Goal: Find specific page/section: Find specific page/section

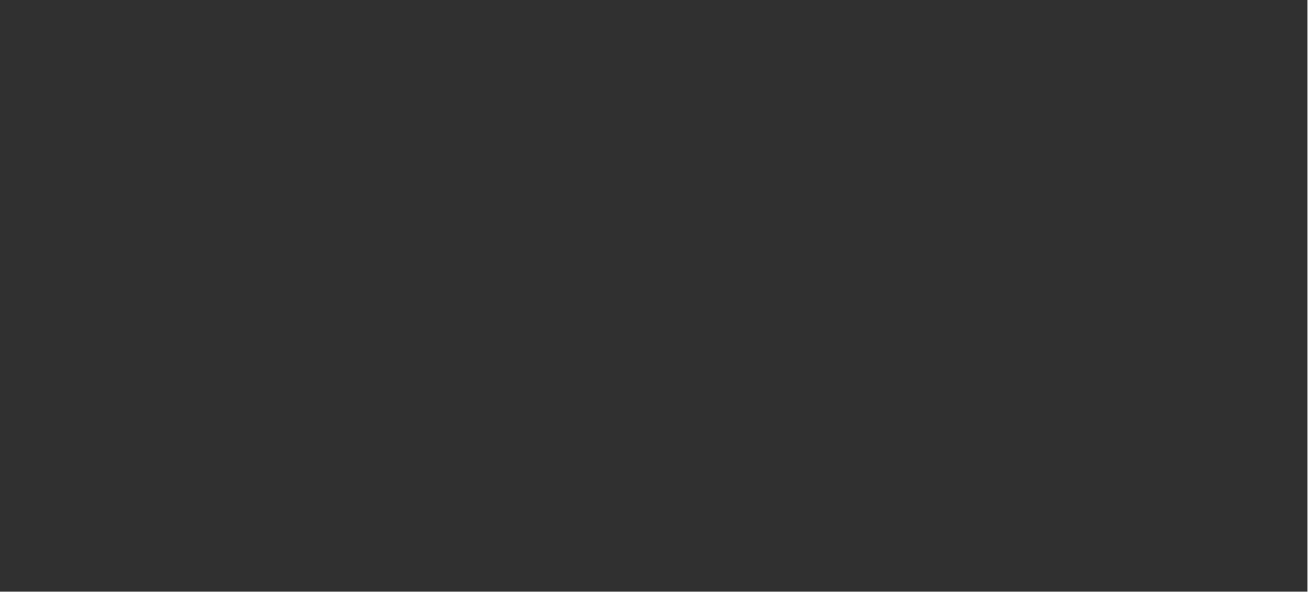
select select "10"
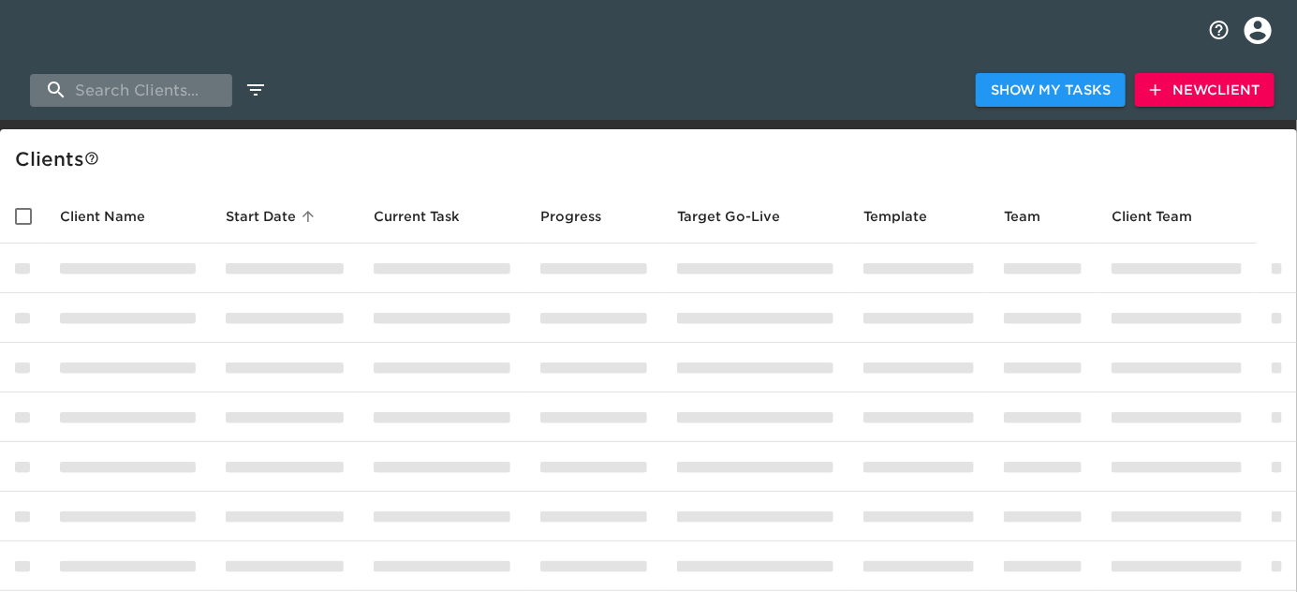
click at [178, 92] on input "search" at bounding box center [131, 90] width 202 height 33
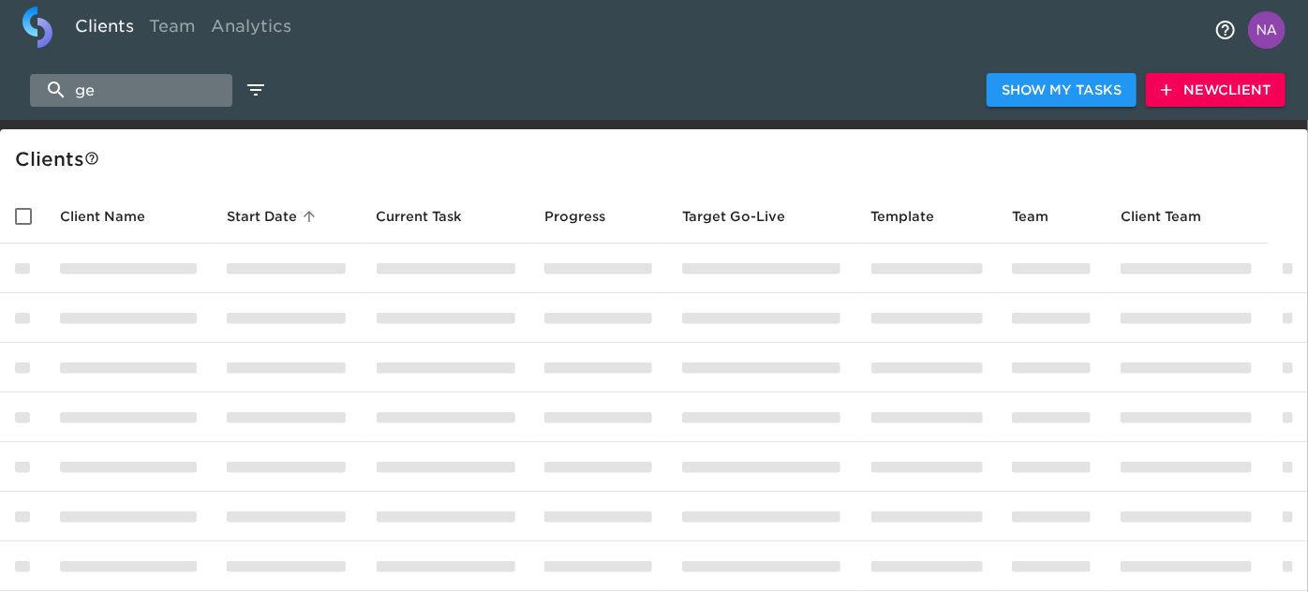
type input "e"
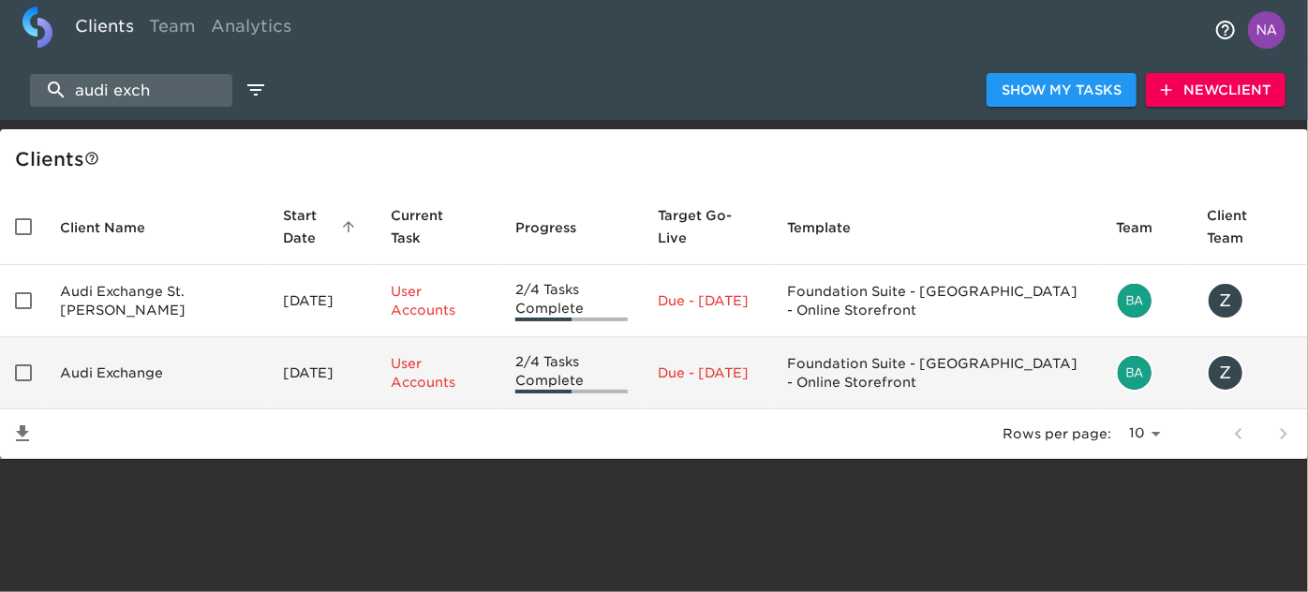
type input "audi exch"
click at [120, 362] on td "Audi Exchange" at bounding box center [157, 373] width 224 height 72
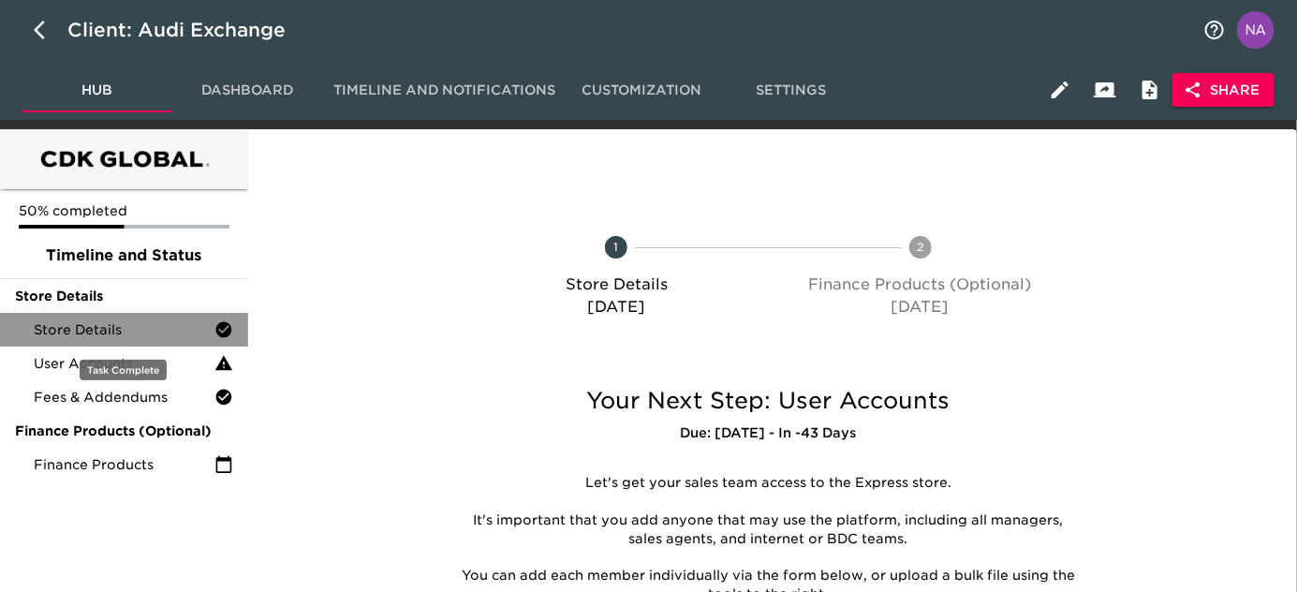
click at [97, 332] on span "Store Details" at bounding box center [124, 329] width 181 height 19
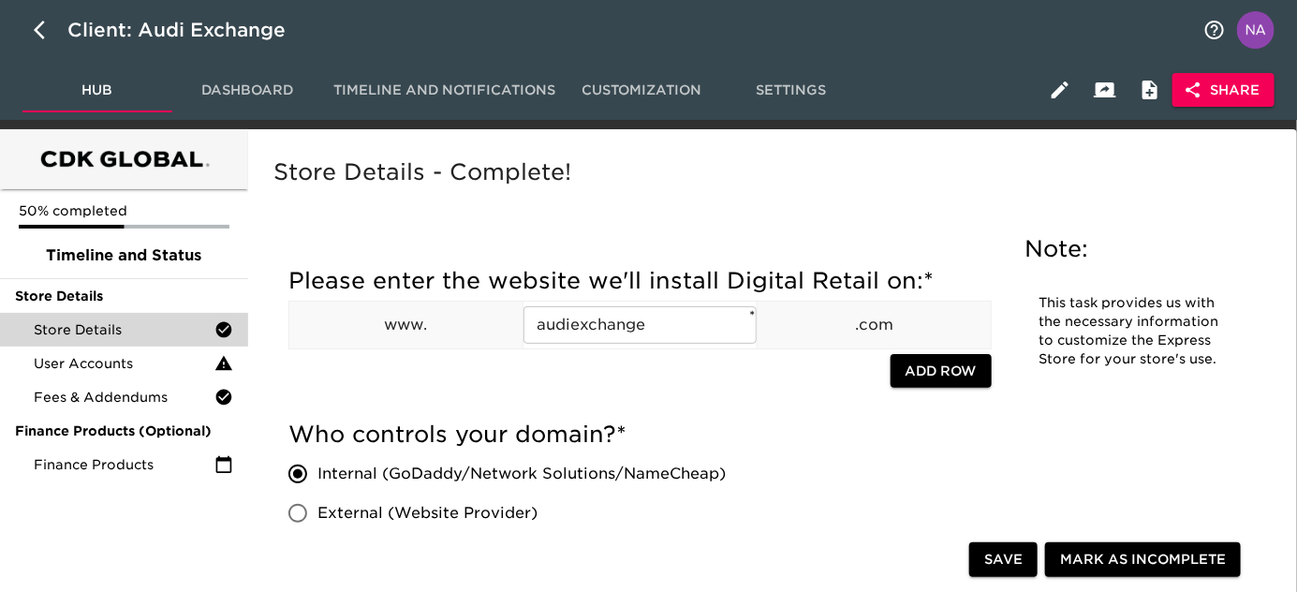
click at [502, 372] on div at bounding box center [590, 373] width 602 height 38
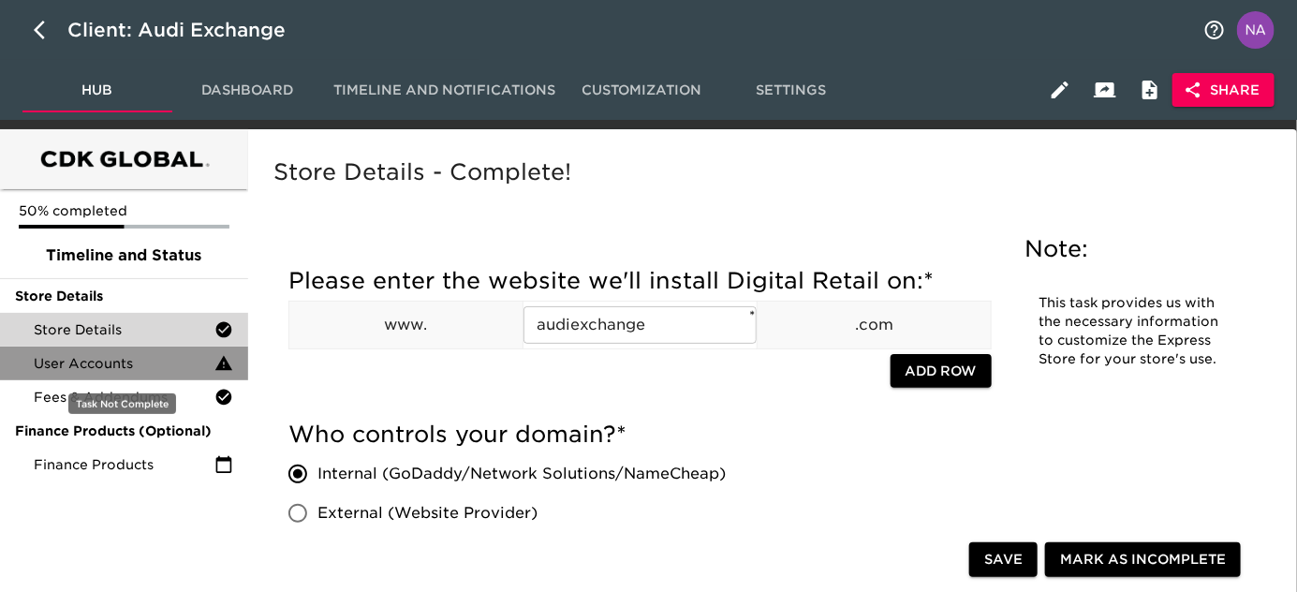
click at [90, 359] on span "User Accounts" at bounding box center [124, 363] width 181 height 19
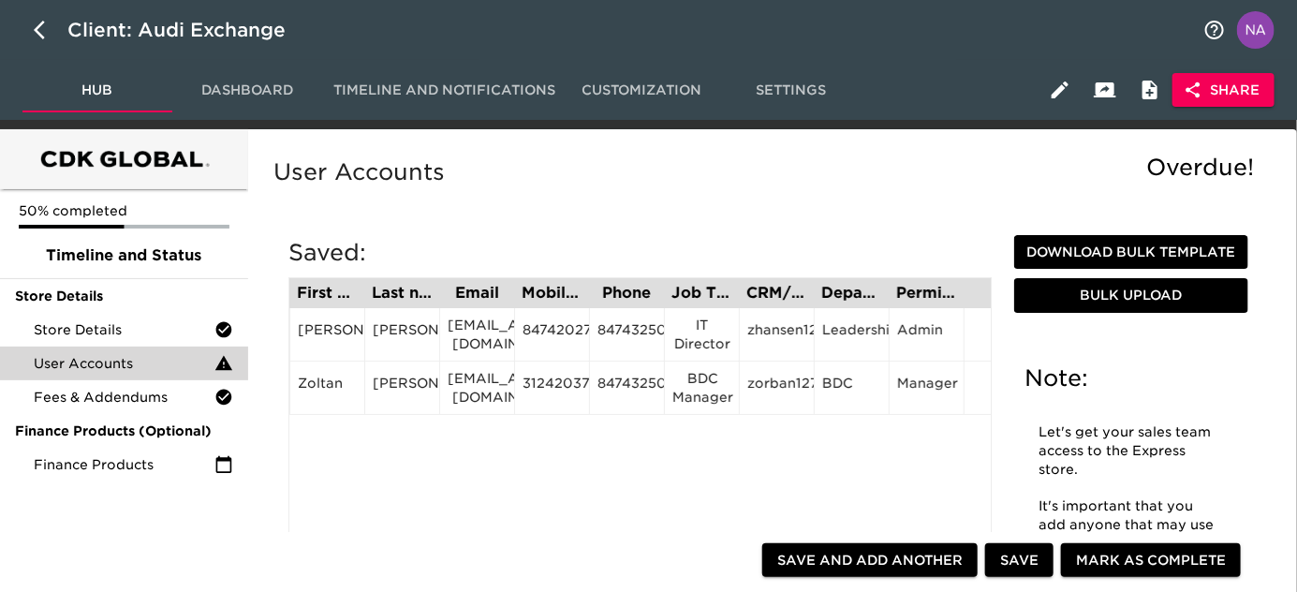
drag, startPoint x: 570, startPoint y: 467, endPoint x: 84, endPoint y: 531, distance: 489.4
click at [42, 29] on icon "button" at bounding box center [45, 30] width 22 height 22
select select "10"
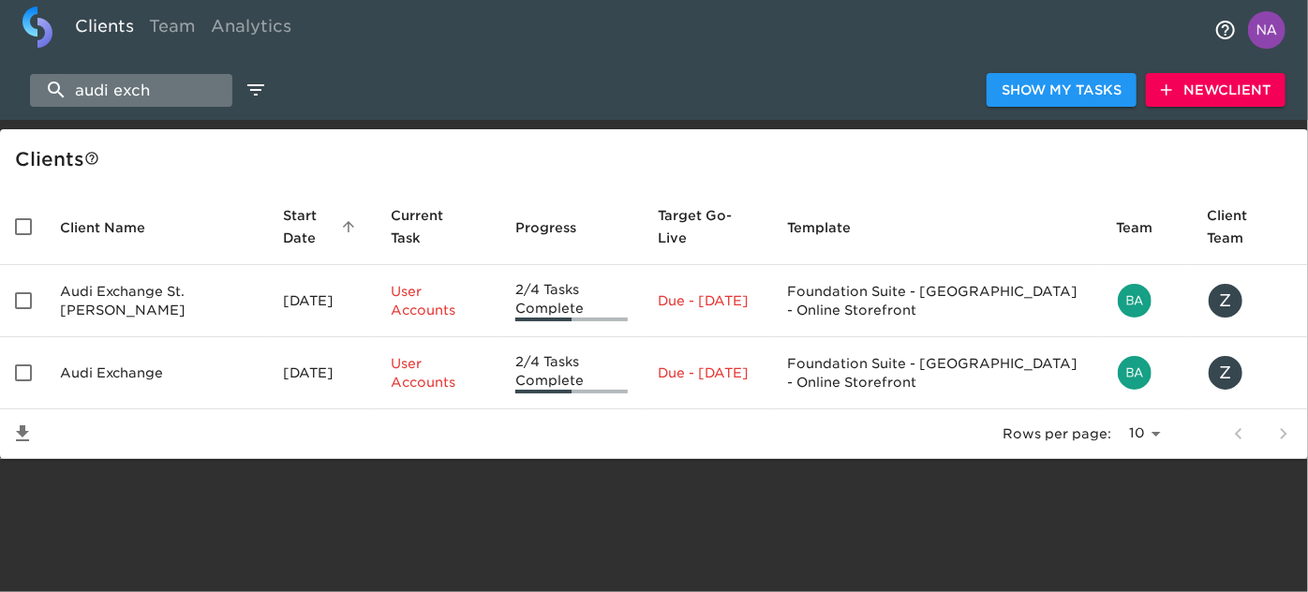
click at [159, 97] on input "audi exch" at bounding box center [131, 90] width 202 height 33
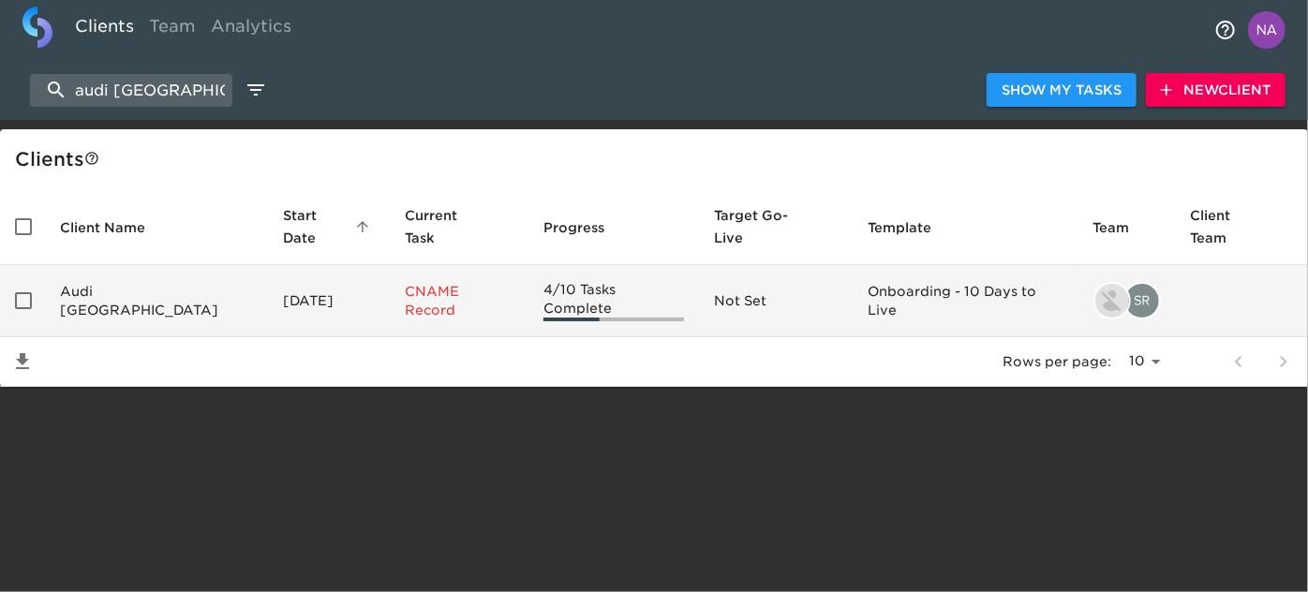
type input "audi chicago"
click at [135, 281] on td "Audi Chicago" at bounding box center [156, 301] width 223 height 72
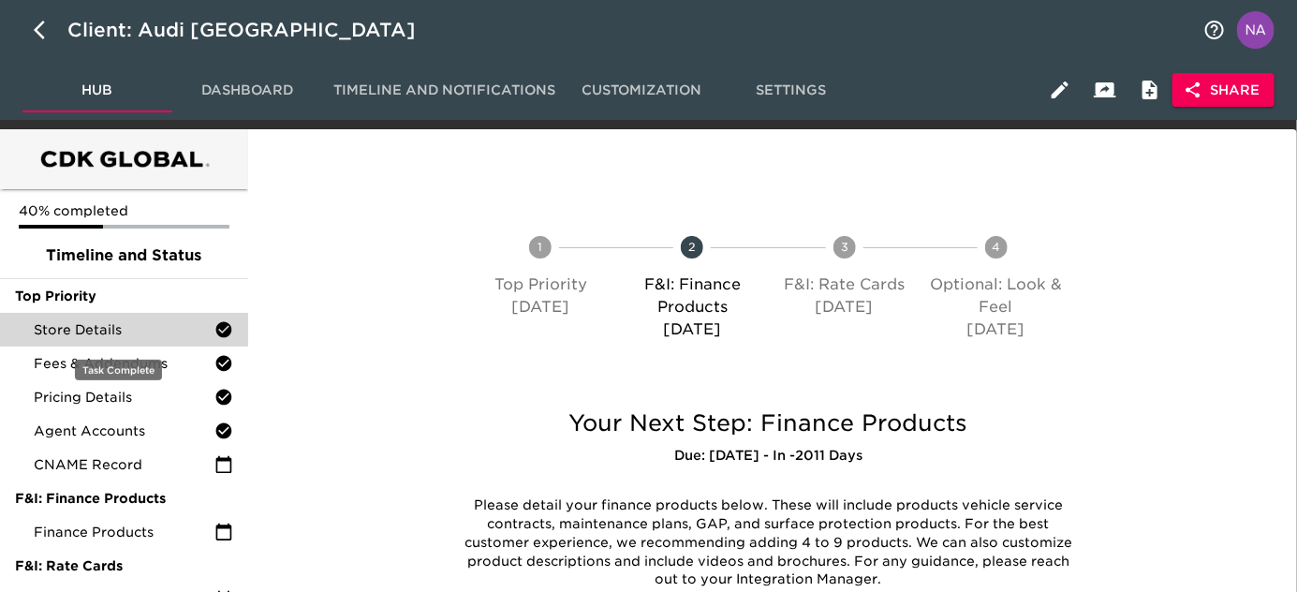
click at [125, 329] on span "Store Details" at bounding box center [124, 329] width 181 height 19
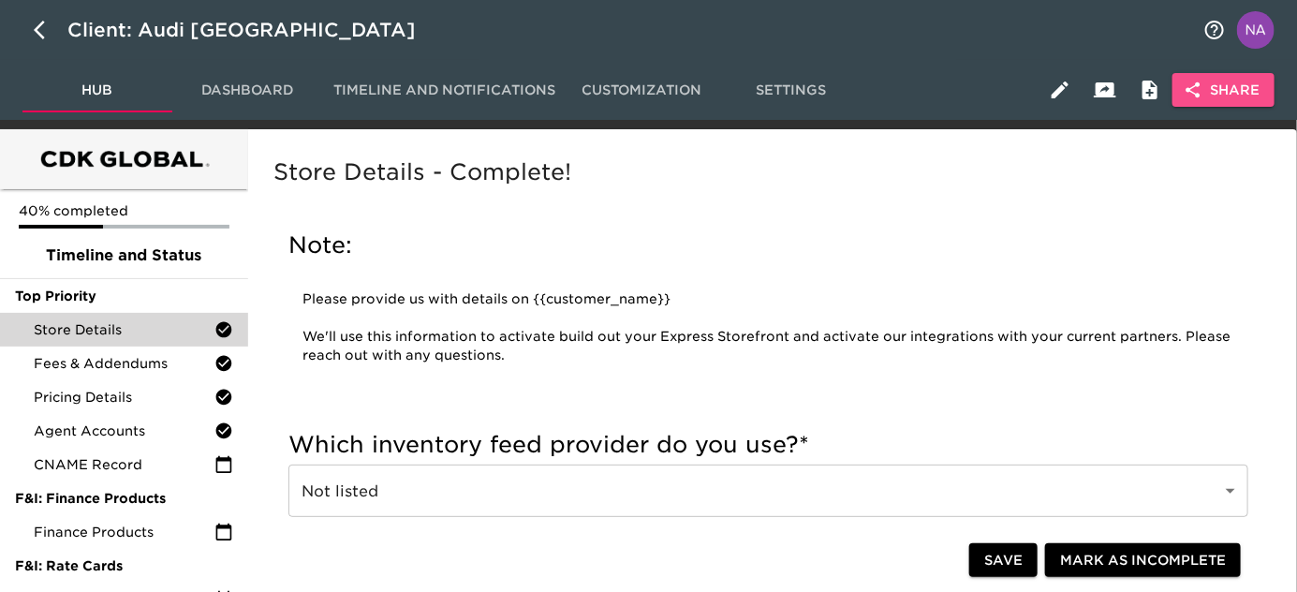
click at [1223, 92] on span "Share" at bounding box center [1224, 90] width 72 height 23
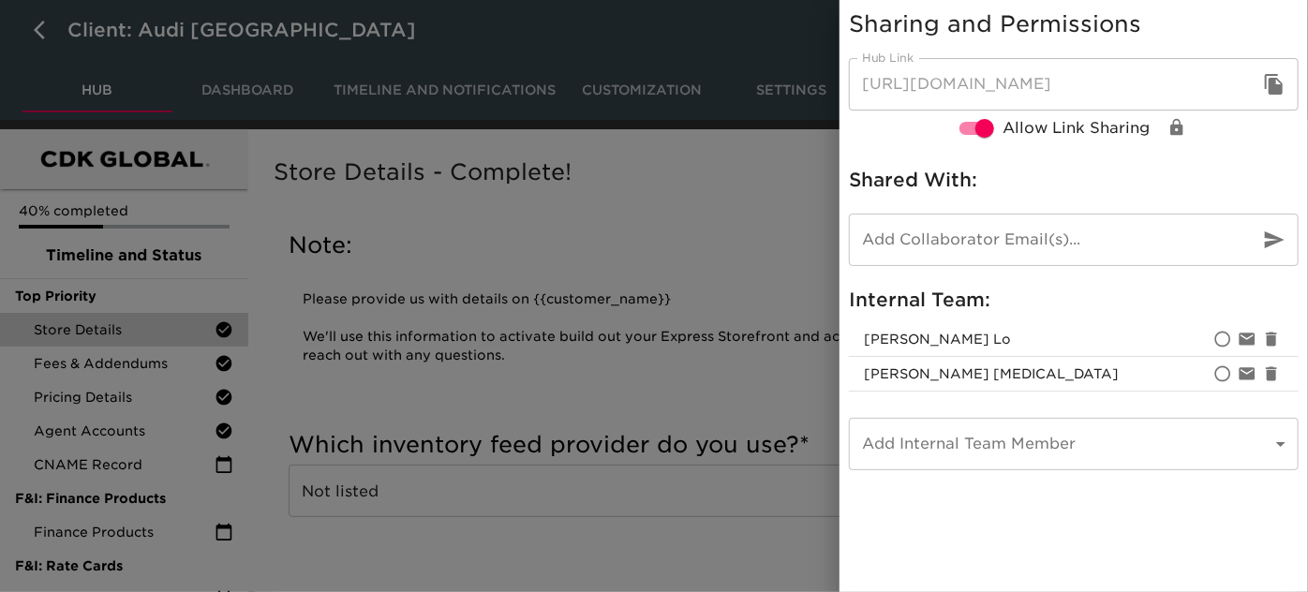
click at [574, 291] on div at bounding box center [654, 296] width 1308 height 592
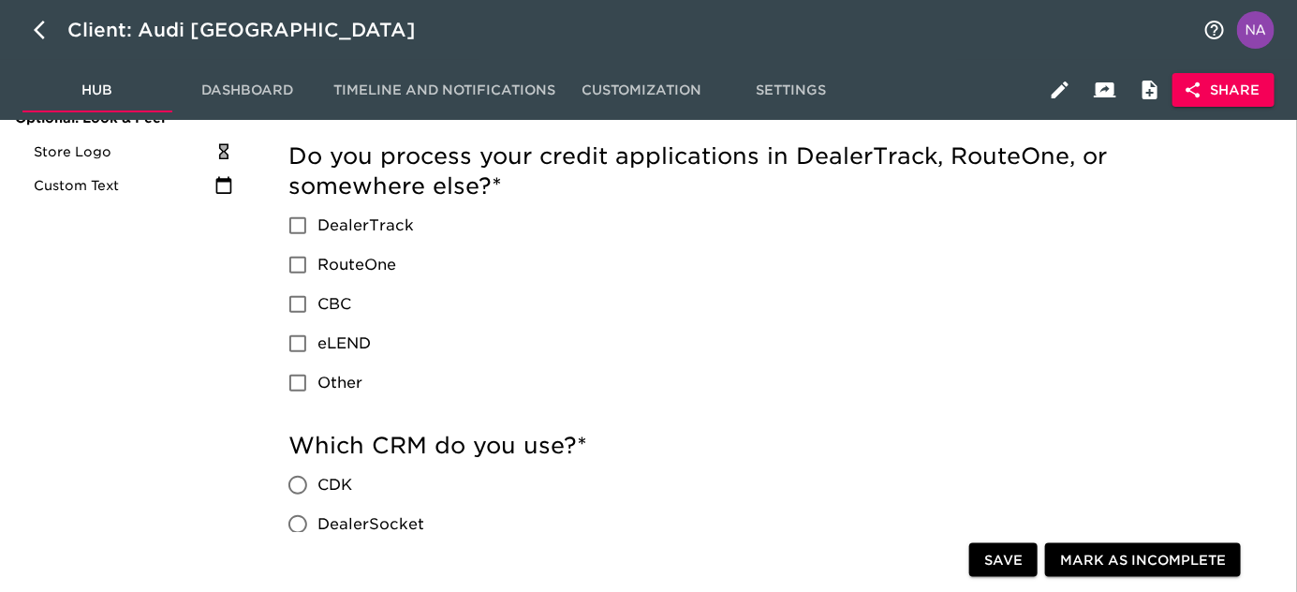
scroll to position [450, 0]
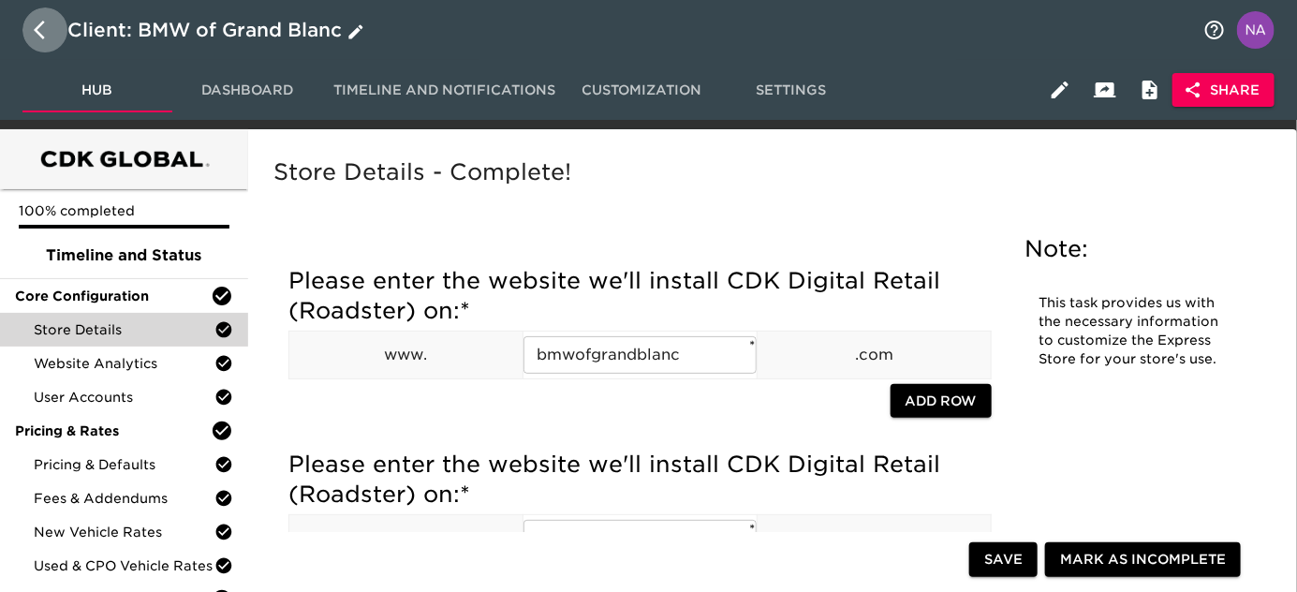
click at [37, 31] on icon "button" at bounding box center [39, 30] width 11 height 19
select select "10"
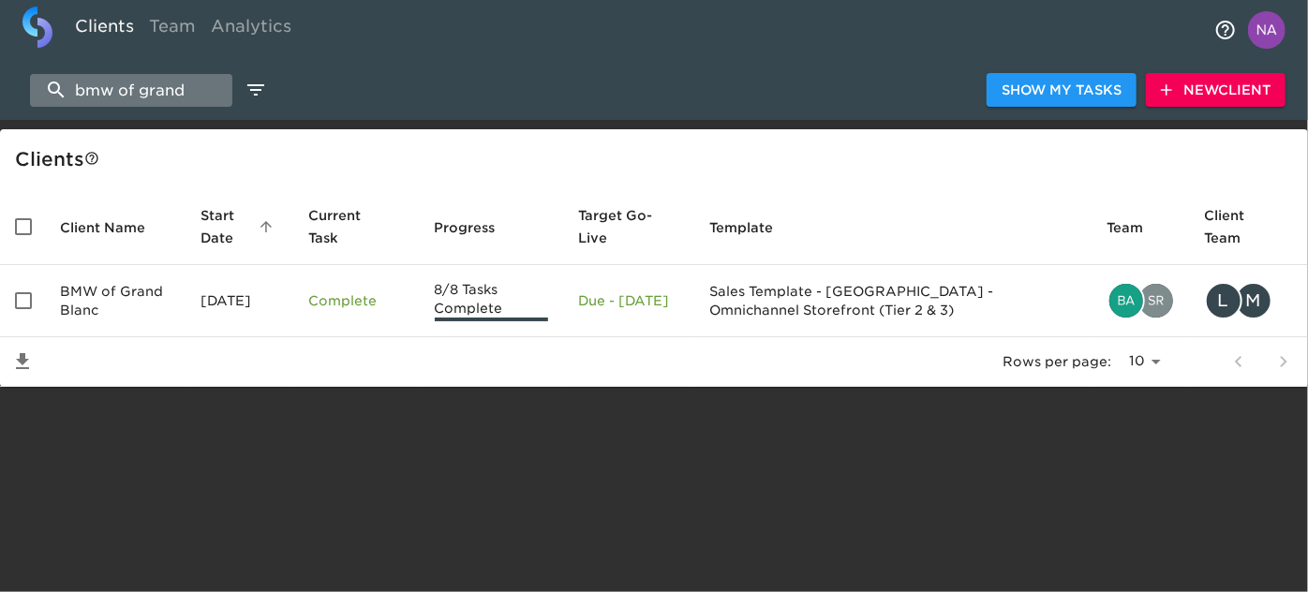
click at [195, 96] on input "bmw of grand" at bounding box center [131, 90] width 202 height 33
